Goal: Obtain resource: Download file/media

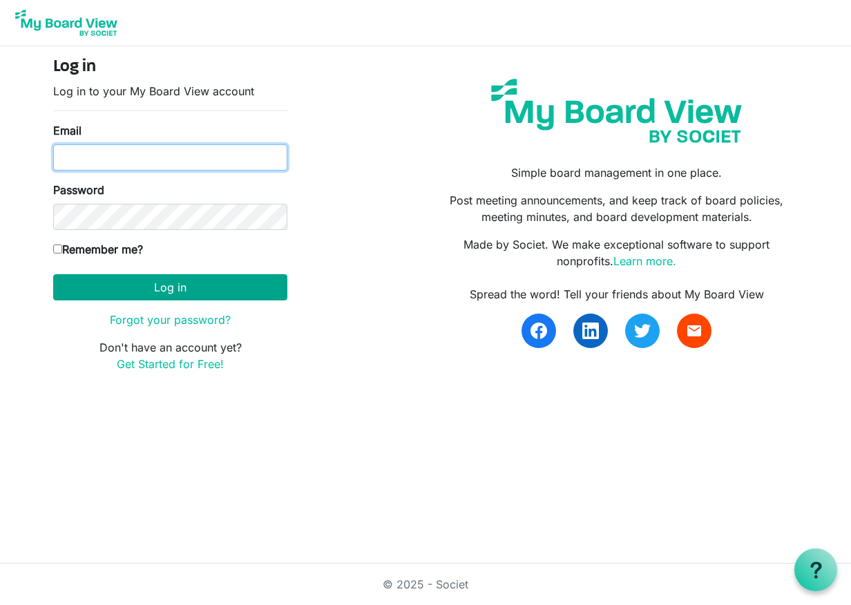
type input "[PERSON_NAME][EMAIL_ADDRESS][PERSON_NAME][DOMAIN_NAME]"
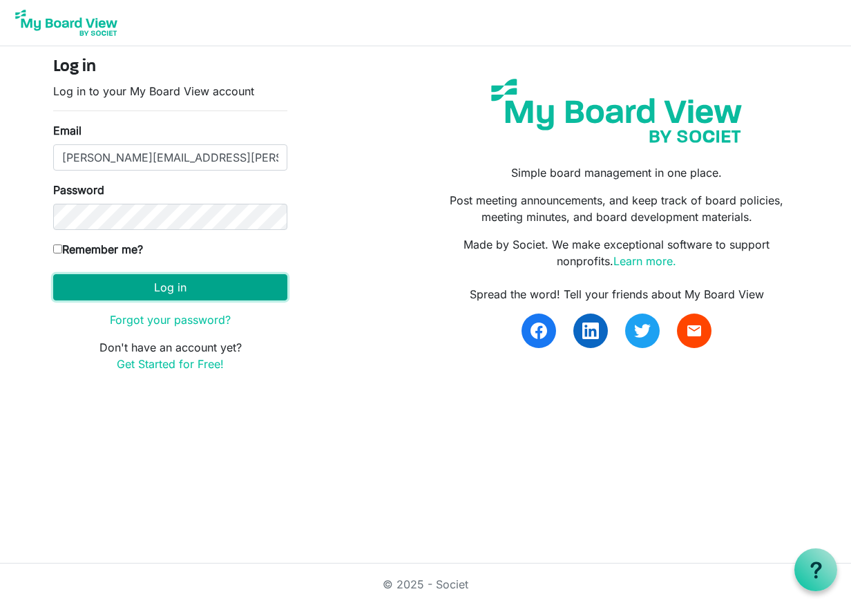
click at [223, 288] on button "Log in" at bounding box center [170, 287] width 234 height 26
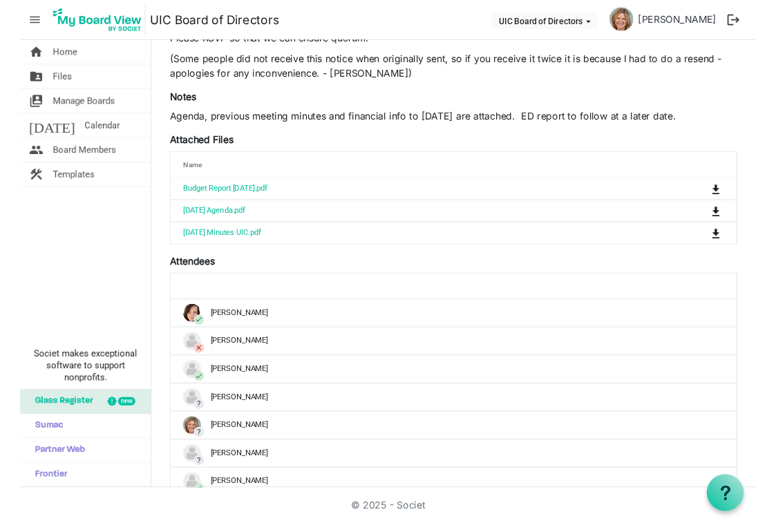
scroll to position [29, 0]
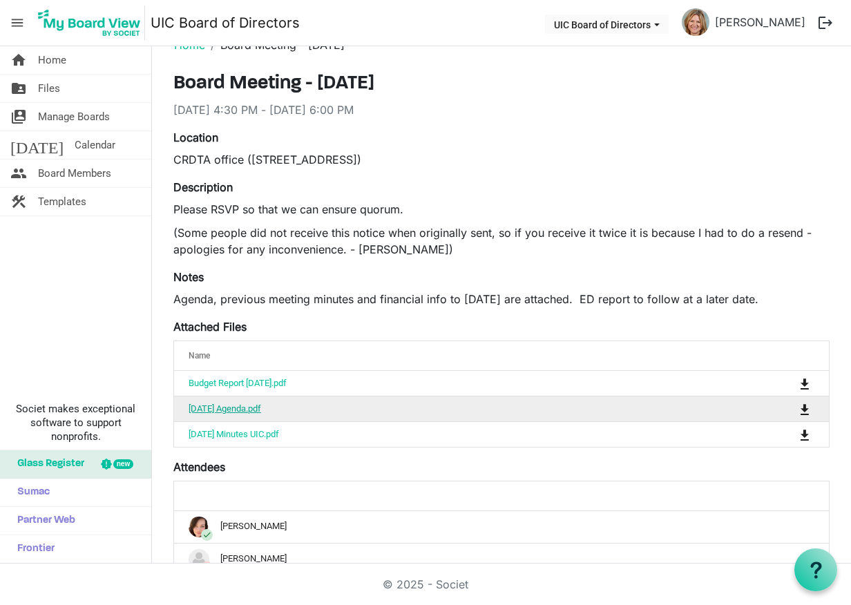
click at [250, 411] on link "[DATE] Agenda.pdf" at bounding box center [225, 409] width 73 height 10
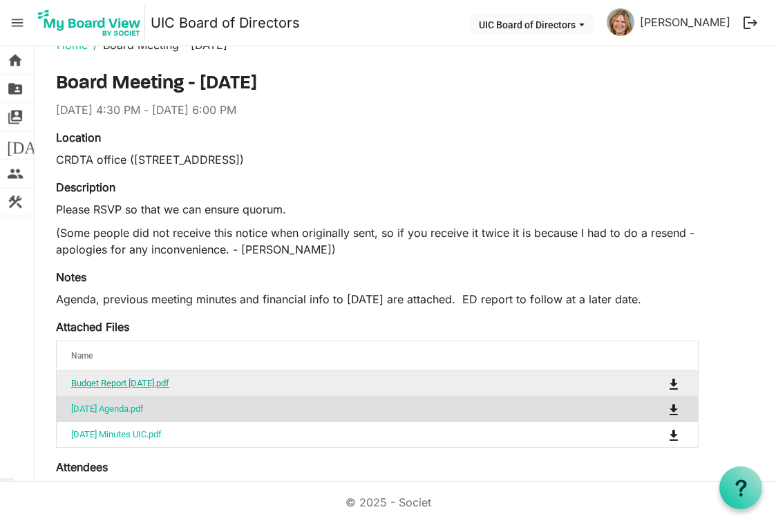
click at [168, 380] on link "Budget Report August 2025.pdf" at bounding box center [120, 383] width 98 height 10
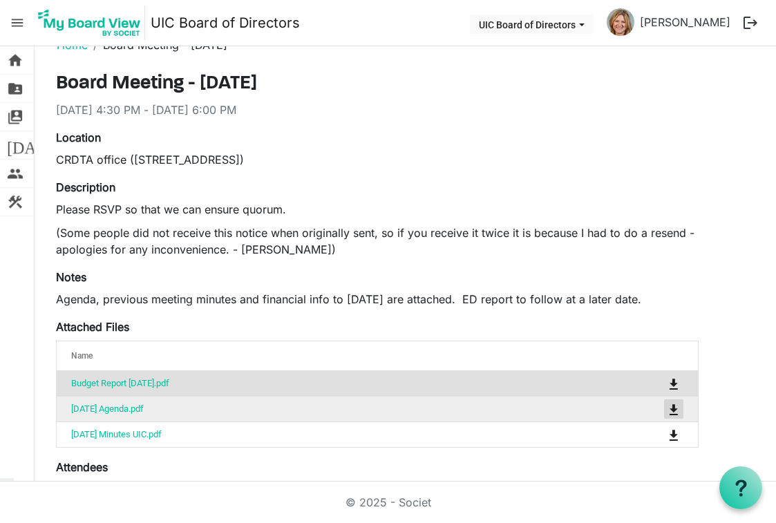
drag, startPoint x: 674, startPoint y: 405, endPoint x: 670, endPoint y: 420, distance: 15.1
click at [674, 405] on span "is Command column column header" at bounding box center [674, 409] width 8 height 11
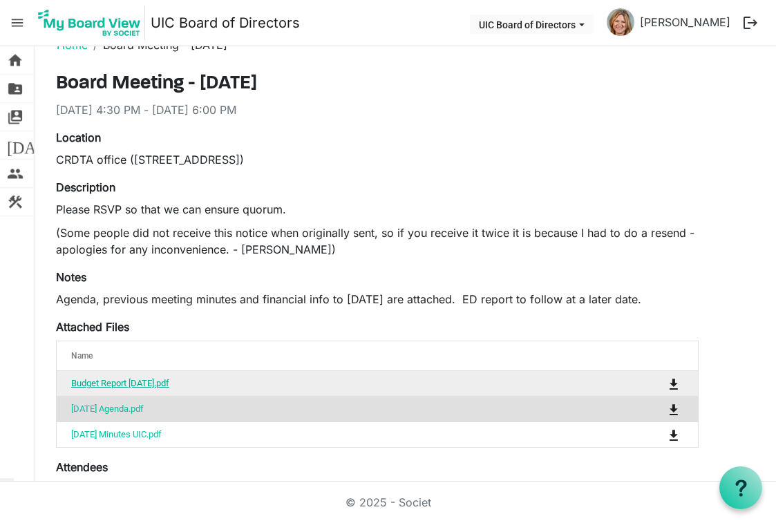
drag, startPoint x: 160, startPoint y: 381, endPoint x: 194, endPoint y: 358, distance: 41.4
click at [160, 381] on link "Budget Report August 2025.pdf" at bounding box center [120, 383] width 98 height 10
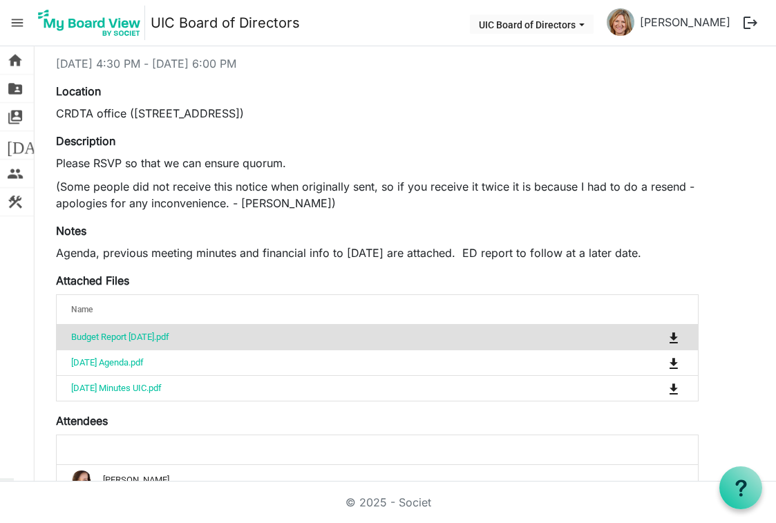
scroll to position [98, 0]
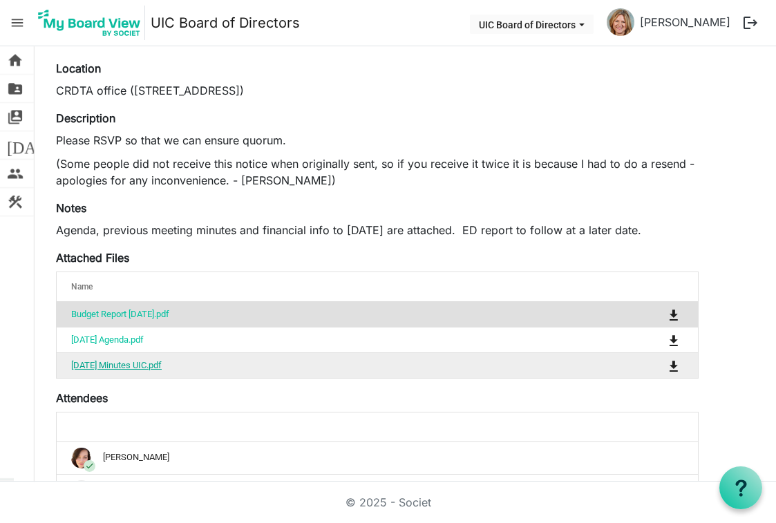
click at [127, 364] on link "June 18 2025 Minutes UIC.pdf" at bounding box center [116, 365] width 91 height 10
